Goal: Task Accomplishment & Management: Complete application form

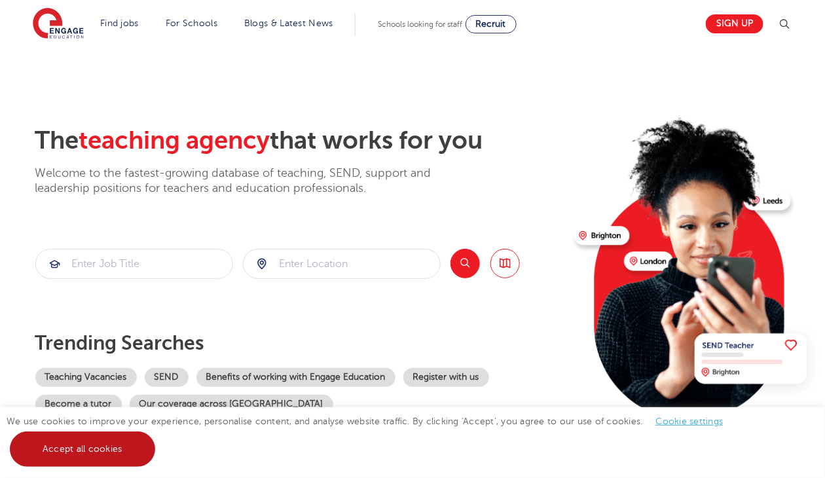
click at [60, 461] on link "Accept all cookies" at bounding box center [82, 449] width 145 height 35
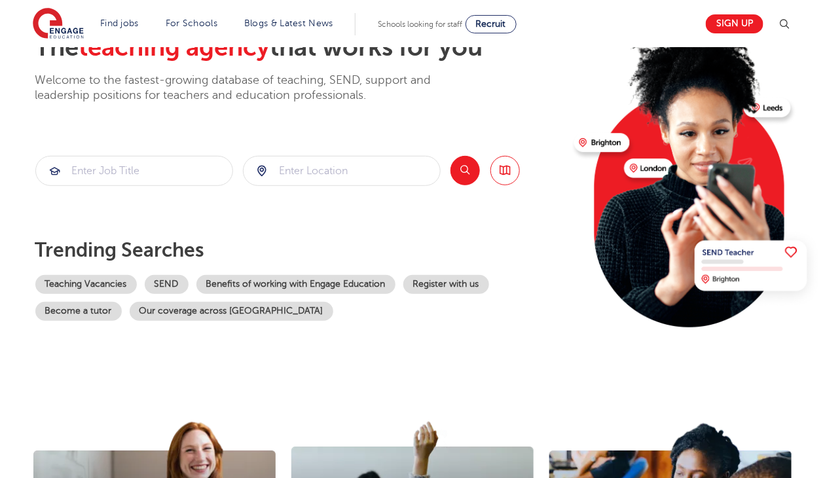
scroll to position [66, 0]
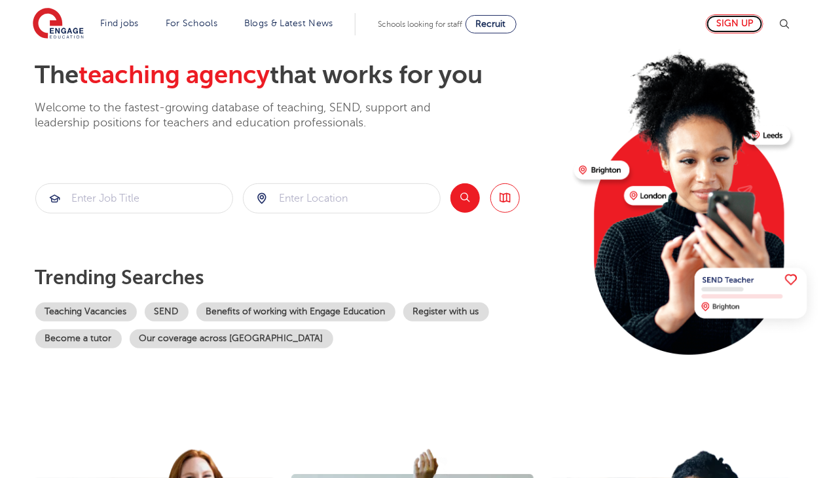
drag, startPoint x: 745, startPoint y: 28, endPoint x: 755, endPoint y: 16, distance: 15.3
click at [745, 27] on link "Sign up" at bounding box center [735, 23] width 58 height 19
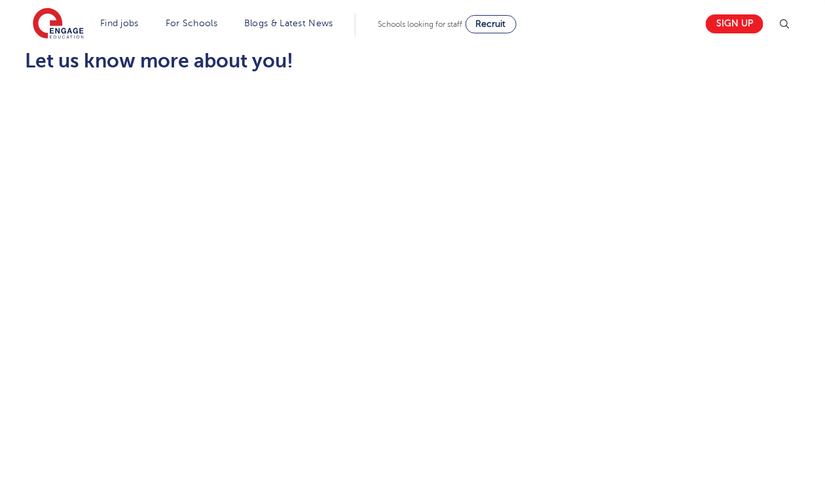
scroll to position [523, 0]
click at [636, 348] on div "Let us know more about you!" at bounding box center [413, 272] width 795 height 694
click at [706, 358] on div "Let us know more about you!" at bounding box center [413, 134] width 795 height 815
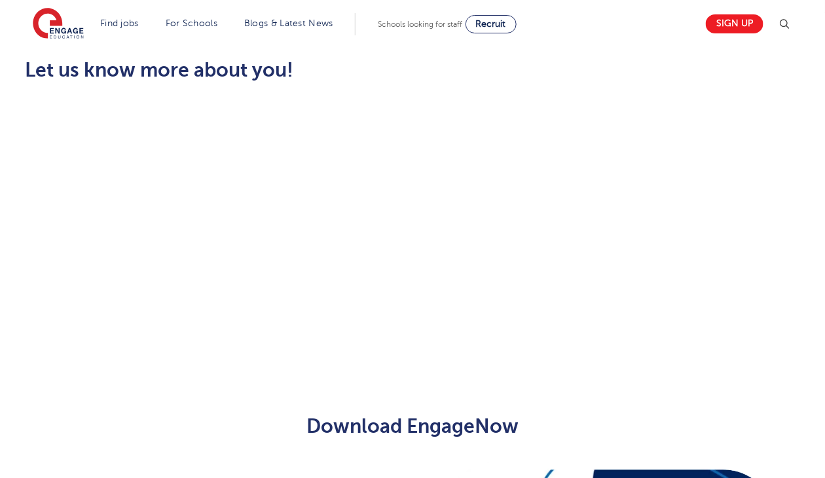
scroll to position [459, 0]
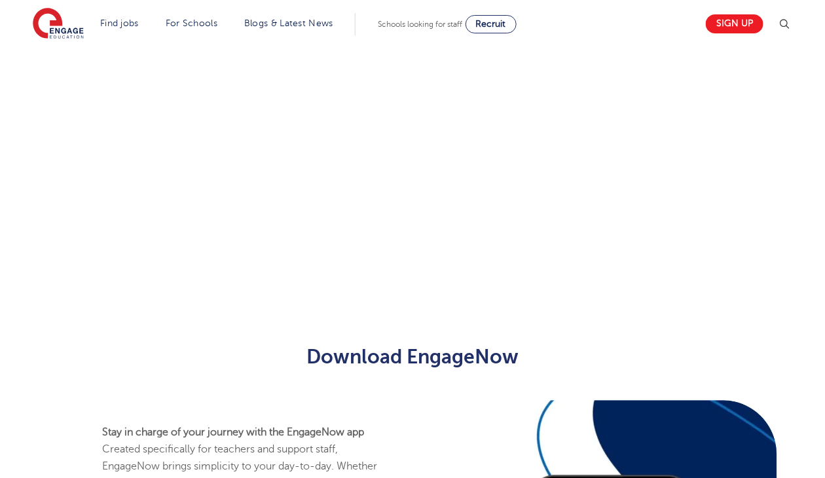
drag, startPoint x: 788, startPoint y: 191, endPoint x: 593, endPoint y: 67, distance: 230.3
click at [788, 191] on div "Let us know more about you!" at bounding box center [413, 136] width 795 height 292
